Goal: Find specific page/section: Find specific page/section

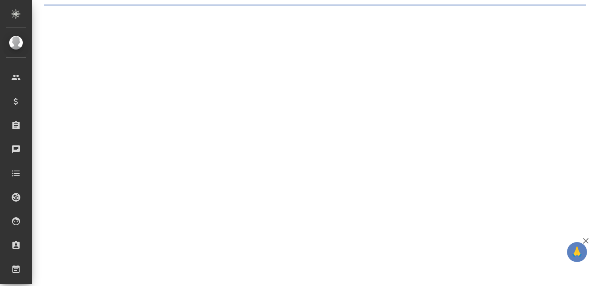
select select "RU"
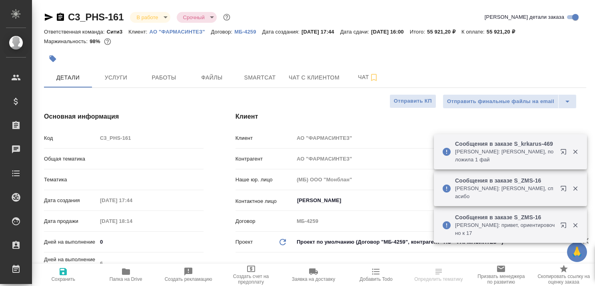
type textarea "x"
type input "Технический"
type textarea "x"
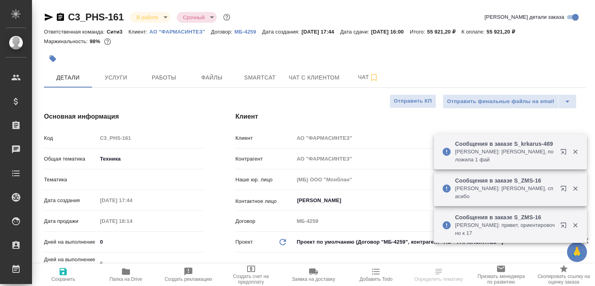
type textarea "x"
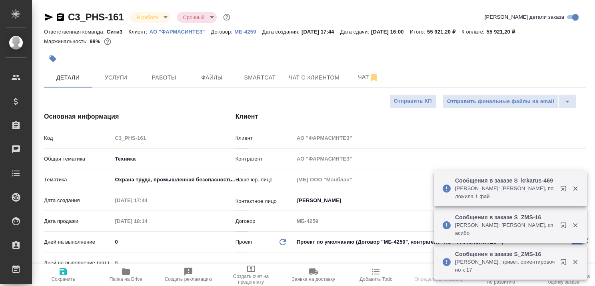
type input "Сергеева Анастасия"
type input "[PERSON_NAME]"
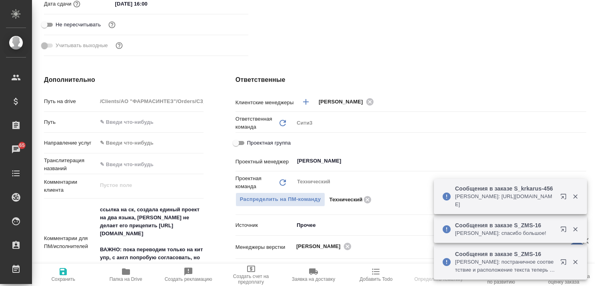
scroll to position [440, 0]
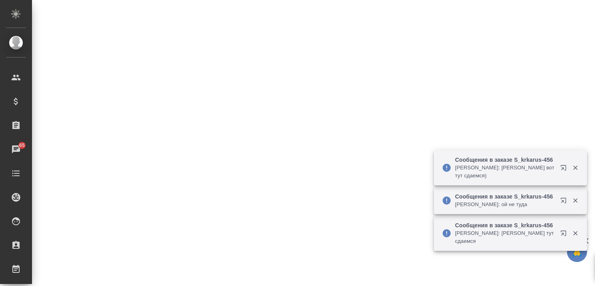
select select "RU"
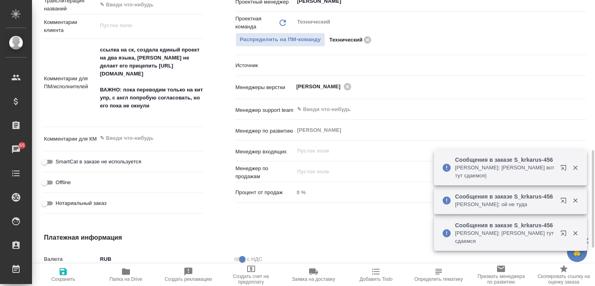
type textarea "x"
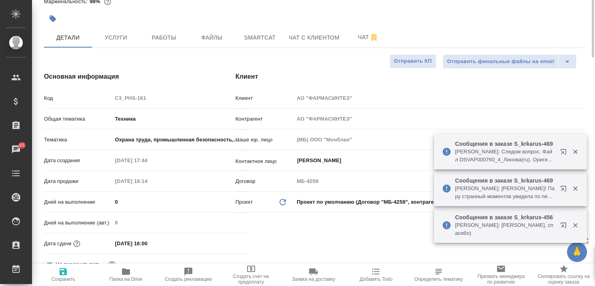
scroll to position [0, 0]
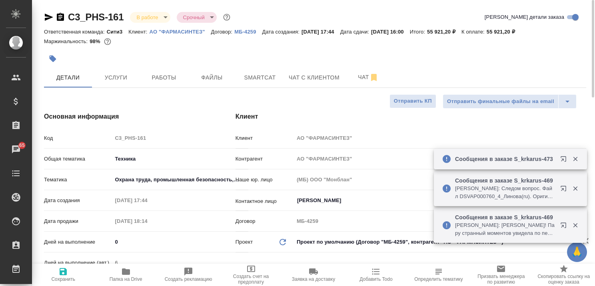
click at [184, 34] on p "АО "ФАРМАСИНТЕЗ"" at bounding box center [181, 32] width 62 height 6
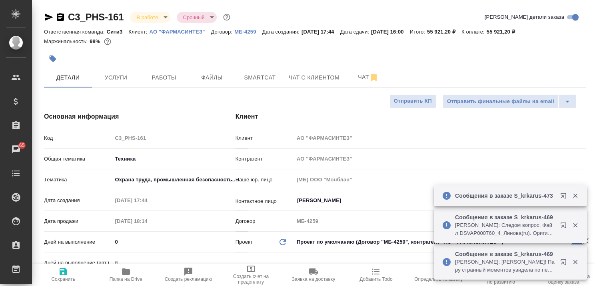
type textarea "x"
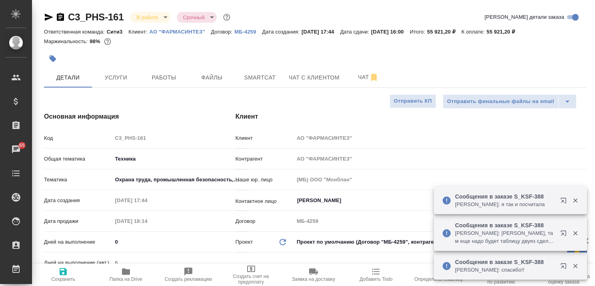
type textarea "x"
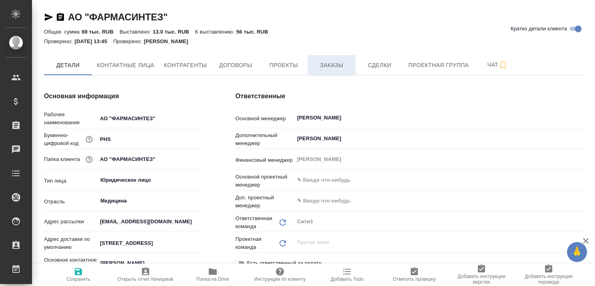
type textarea "x"
type input "(Т2) ООО "Трактат24""
type textarea "x"
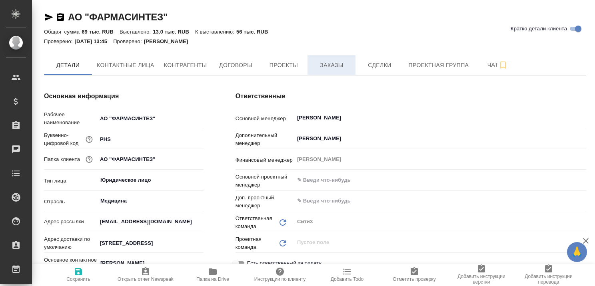
type textarea "x"
click at [286, 66] on span "Проекты" at bounding box center [283, 65] width 38 height 10
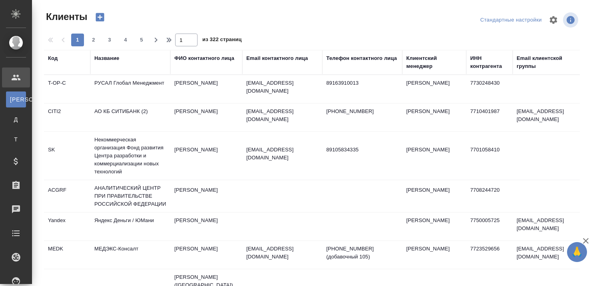
select select "RU"
